Goal: Task Accomplishment & Management: Use online tool/utility

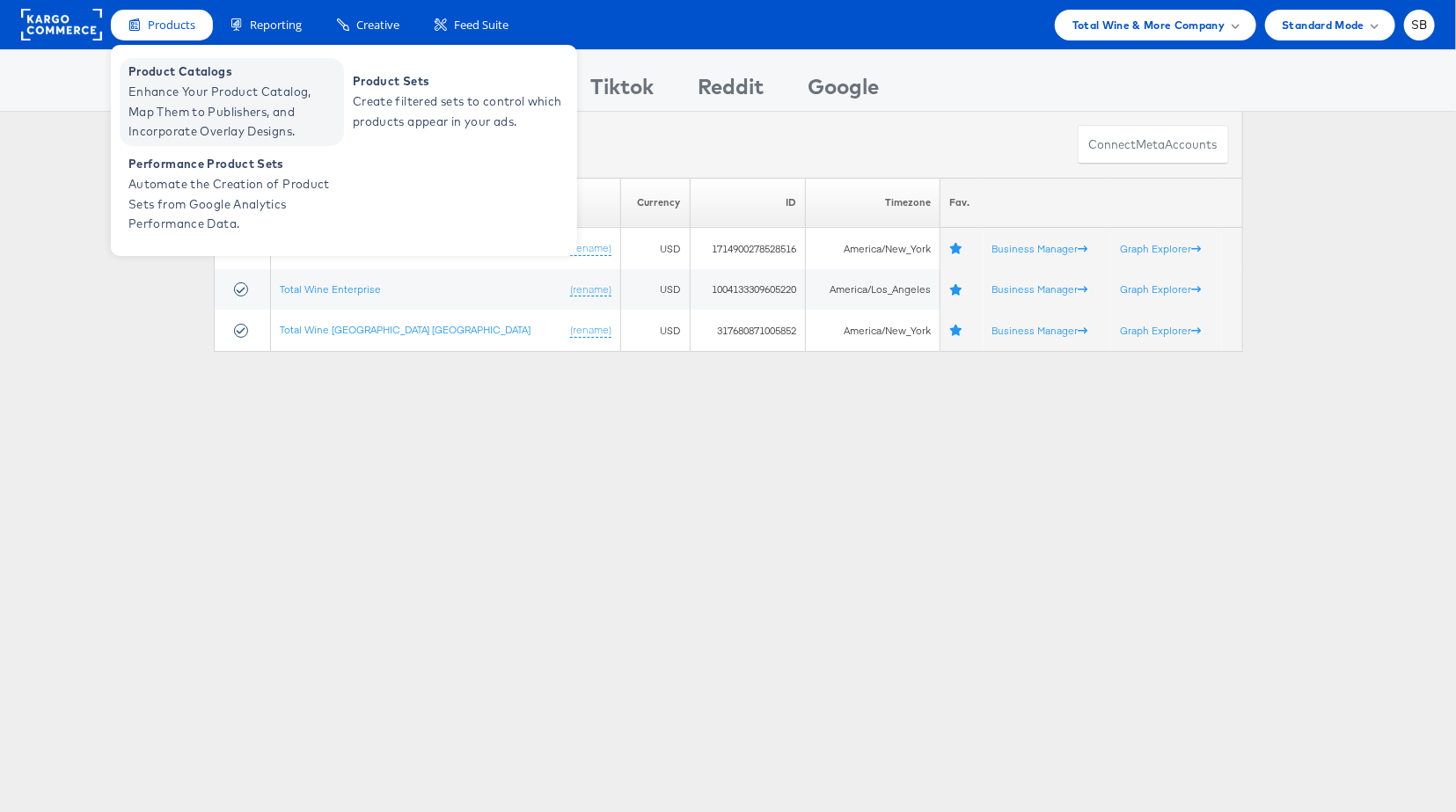
click at [195, 97] on span "Enhance Your Product Catalog, Map Them to Publishers, and Incorporate Overlay D…" at bounding box center [233, 112] width 211 height 59
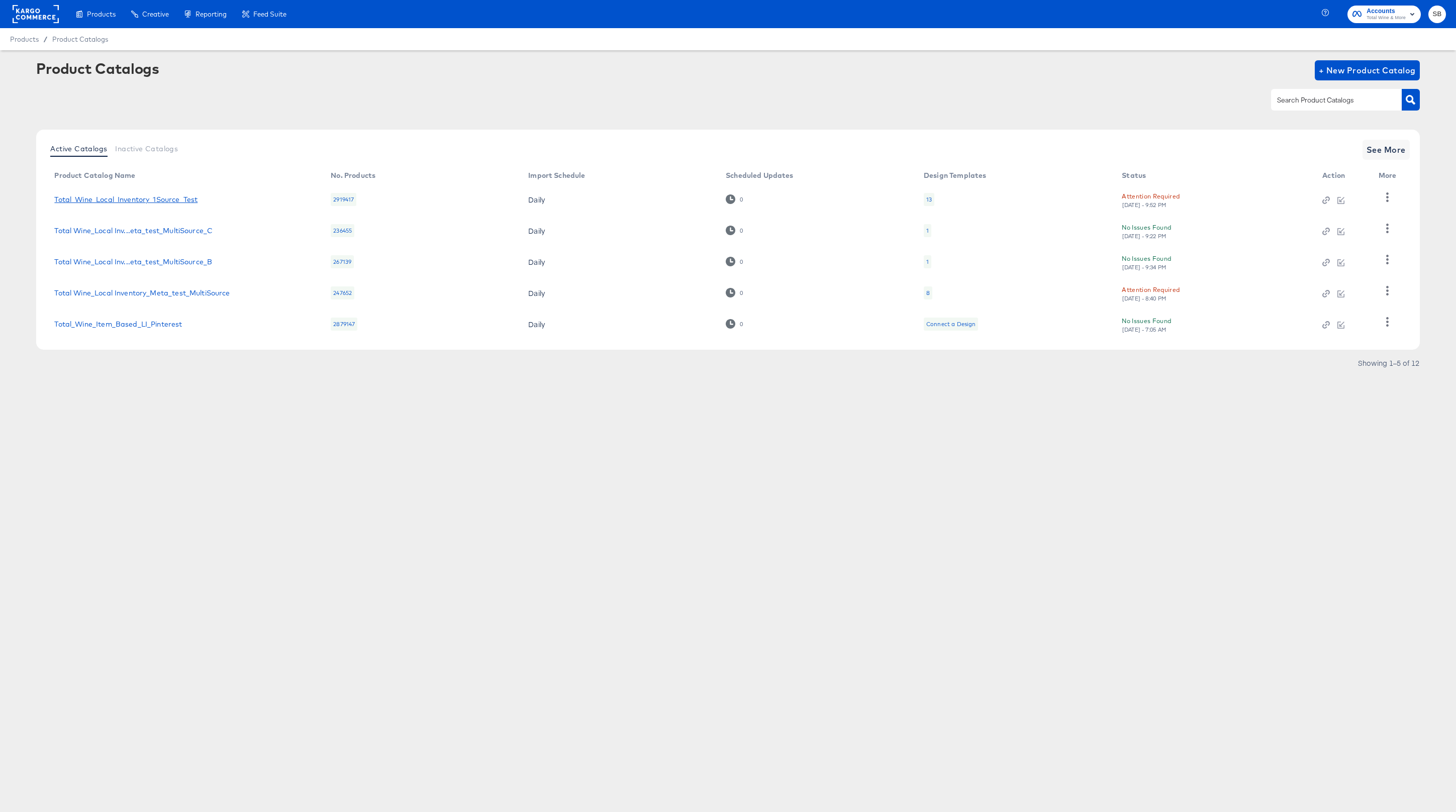
click at [104, 200] on link "Total_Wine_Local_Inventory_1Source_Test" at bounding box center [125, 199] width 143 height 8
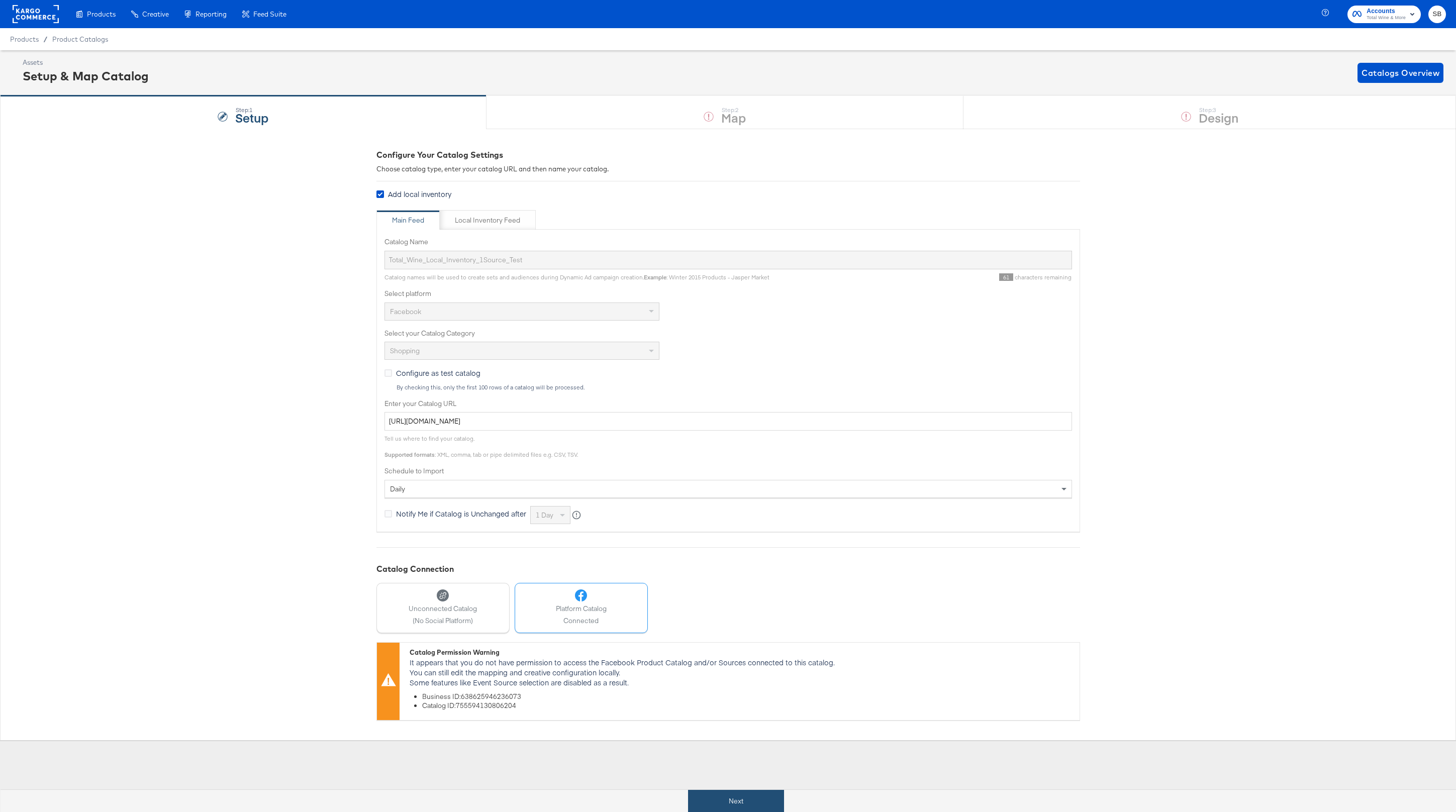
click at [748, 800] on button "Next" at bounding box center [736, 801] width 96 height 23
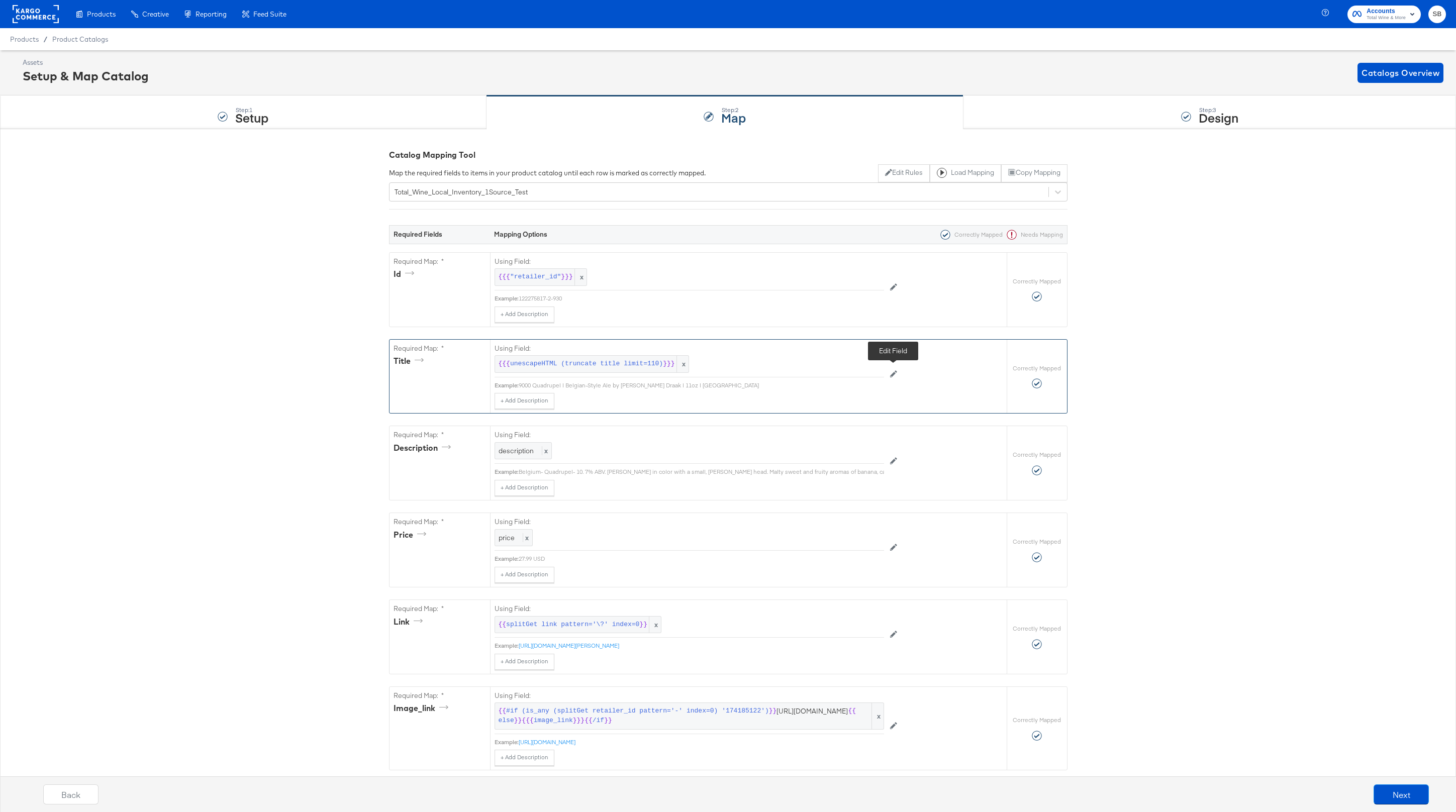
click at [895, 375] on icon at bounding box center [894, 374] width 7 height 7
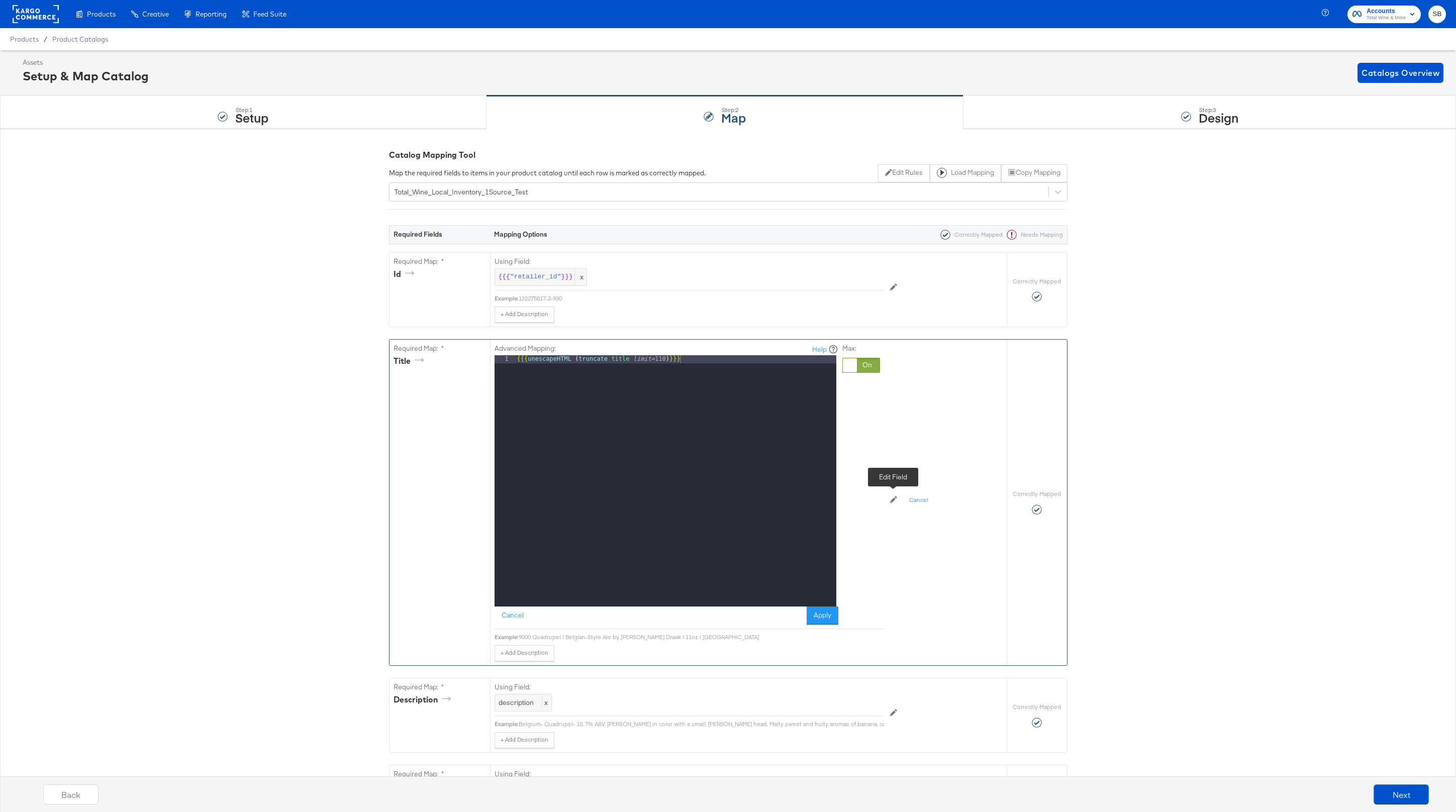
click at [894, 499] on icon at bounding box center [894, 500] width 7 height 7
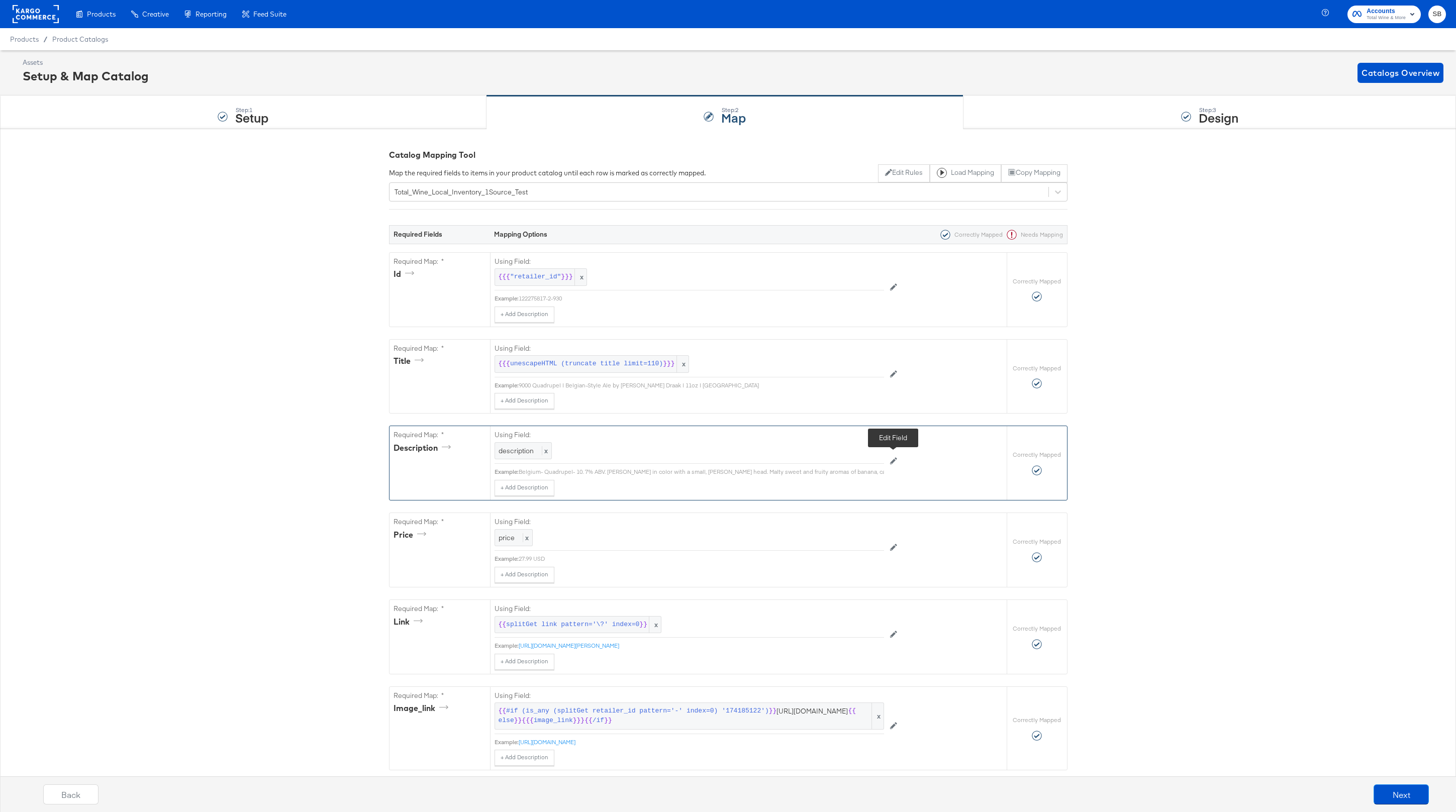
click at [895, 459] on icon at bounding box center [894, 461] width 7 height 7
click at [857, 454] on div at bounding box center [861, 452] width 38 height 15
